Goal: Information Seeking & Learning: Learn about a topic

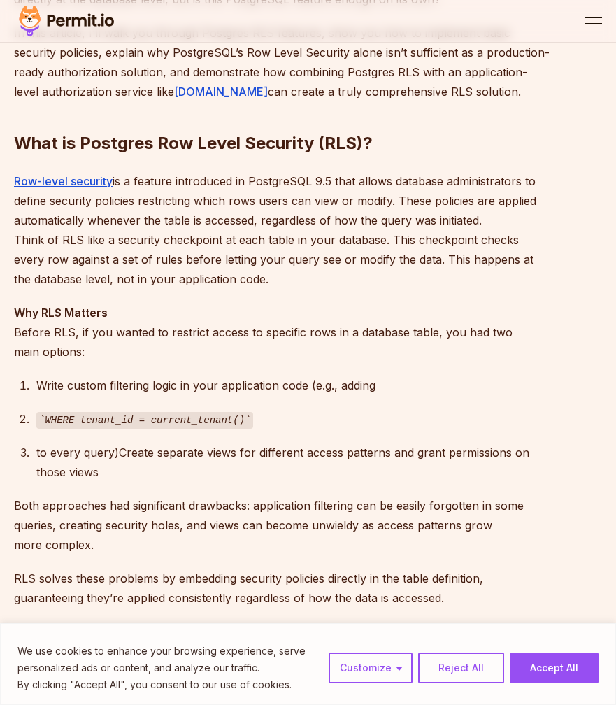
scroll to position [847, 0]
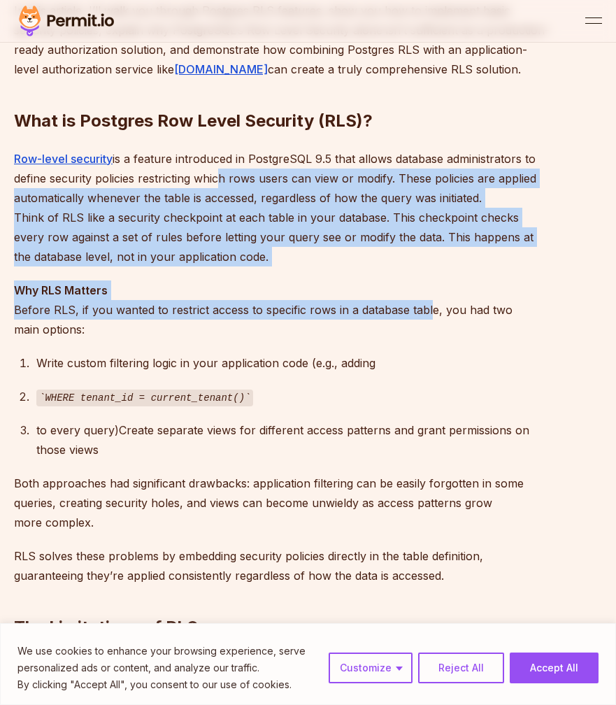
drag, startPoint x: 228, startPoint y: 189, endPoint x: 432, endPoint y: 301, distance: 232.3
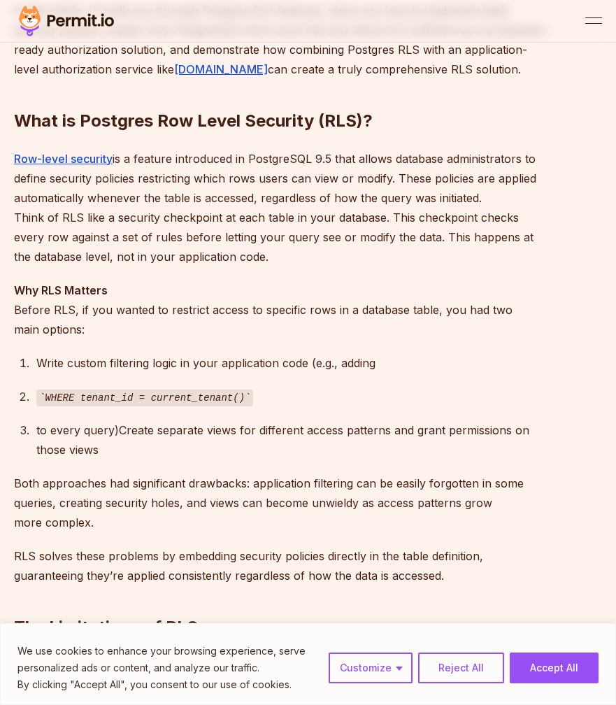
click at [432, 301] on p "Why RLS Matters Before RLS, if you wanted to restrict access to specific rows i…" at bounding box center [282, 309] width 537 height 59
drag, startPoint x: 510, startPoint y: 303, endPoint x: 578, endPoint y: 379, distance: 102.5
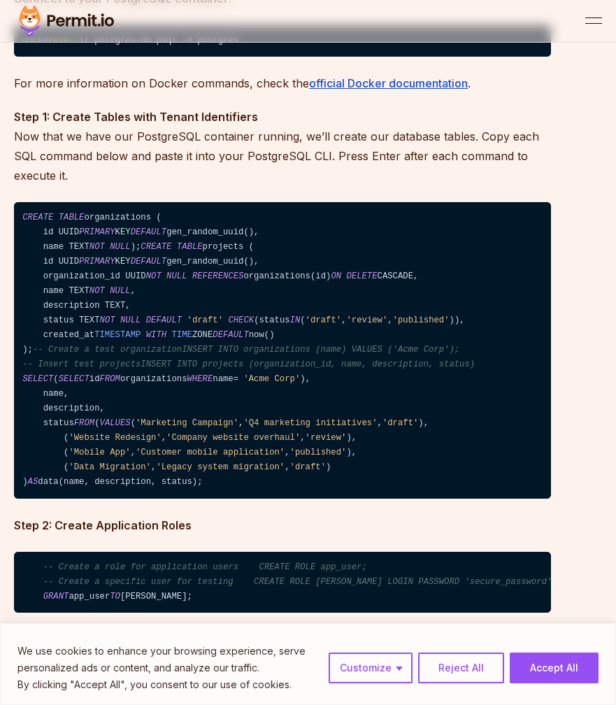
scroll to position [2837, 0]
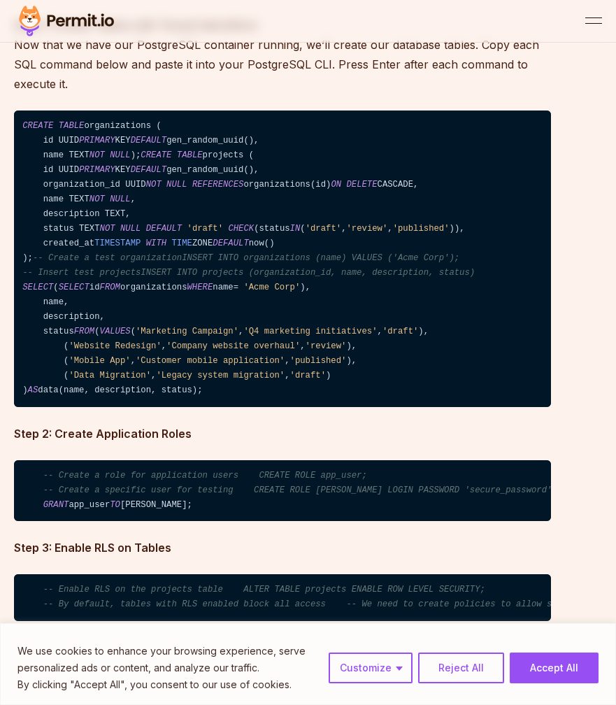
scroll to position [2907, 0]
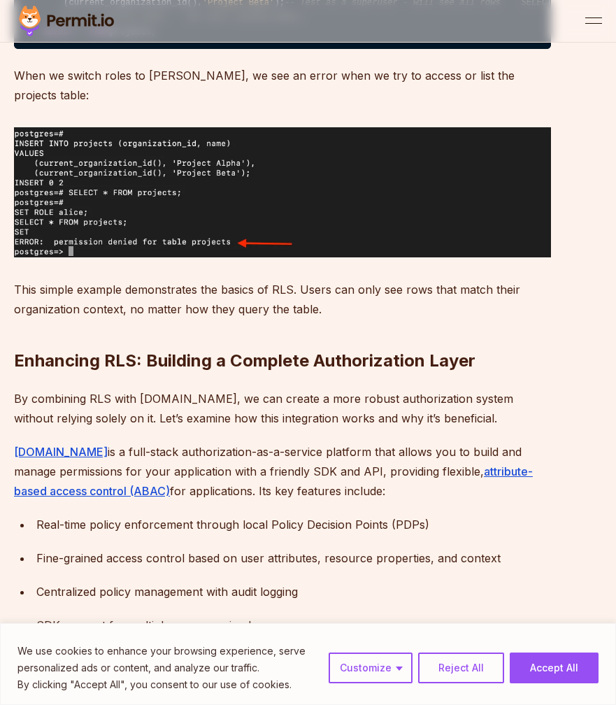
scroll to position [3786, 0]
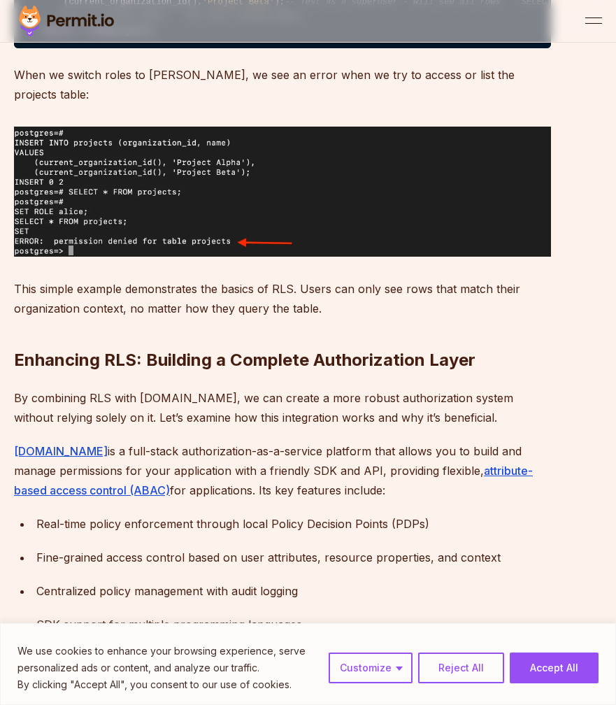
click at [474, 371] on h2 "Enhancing RLS: Building a Complete Authorization Layer" at bounding box center [282, 332] width 537 height 78
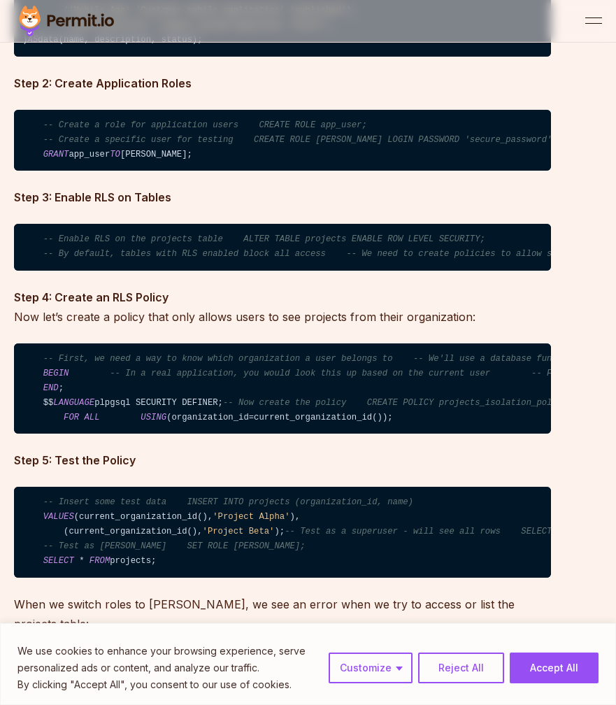
scroll to position [3253, 0]
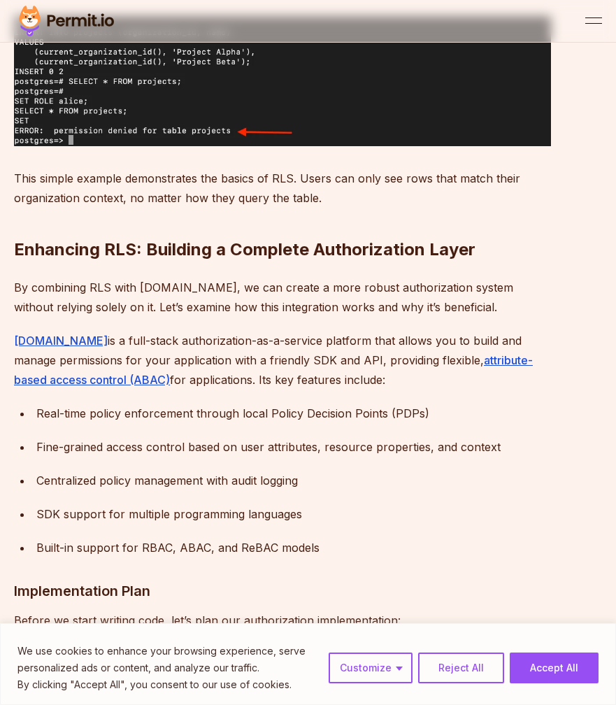
scroll to position [3921, 0]
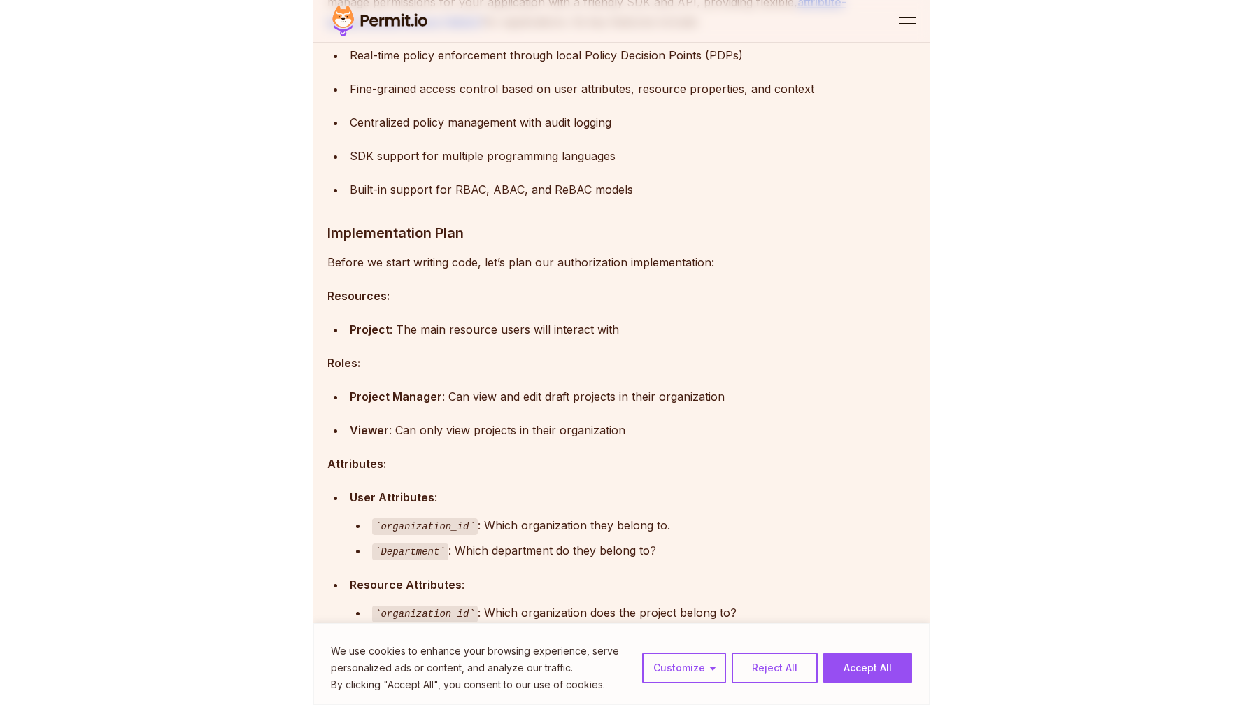
scroll to position [4611, 0]
